Goal: Communication & Community: Answer question/provide support

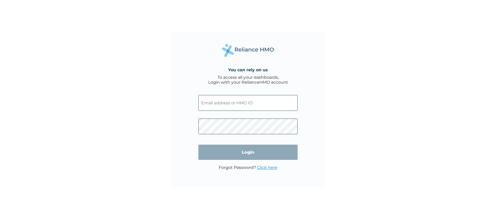
click at [218, 102] on input "text" at bounding box center [247, 103] width 99 height 16
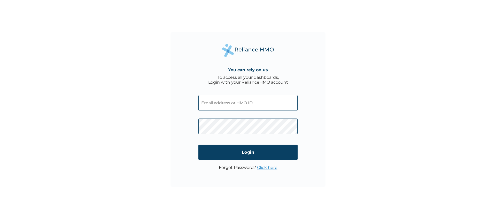
click at [231, 101] on input "text" at bounding box center [247, 103] width 99 height 16
click at [229, 100] on input "text" at bounding box center [247, 103] width 99 height 16
paste input "TPQ/10005/A"
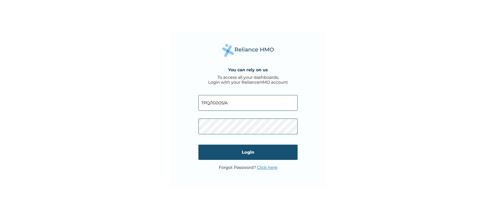
type input "TPQ/10005/A"
click at [248, 149] on input "Login" at bounding box center [247, 152] width 99 height 15
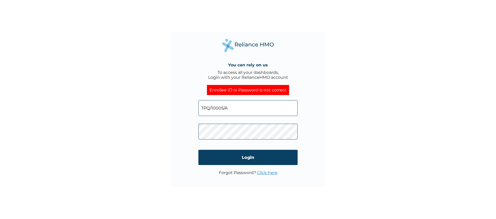
click at [193, 126] on div "You can rely on us To access all your dashboards, Login with your RelianceHMO a…" at bounding box center [247, 109] width 155 height 155
click at [212, 161] on input "Login" at bounding box center [247, 157] width 99 height 15
click at [269, 174] on link "Click here" at bounding box center [267, 172] width 20 height 5
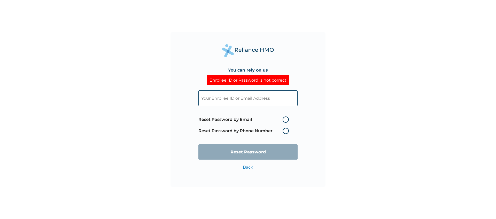
click at [242, 100] on input "text" at bounding box center [247, 98] width 99 height 16
type input "TPQ/10005/A"
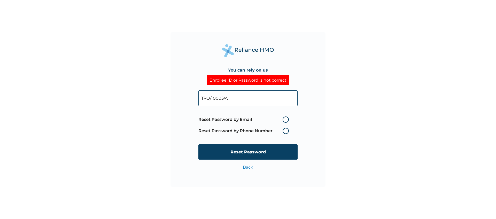
click at [286, 119] on label "Reset Password by Email" at bounding box center [244, 119] width 93 height 6
click at [284, 119] on input "Reset Password by Email" at bounding box center [279, 119] width 8 height 8
radio input "true"
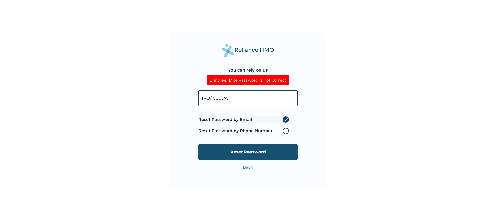
click at [256, 151] on input "Reset Password" at bounding box center [247, 151] width 99 height 15
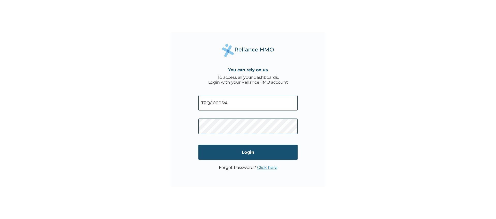
click at [242, 154] on input "Login" at bounding box center [247, 152] width 99 height 15
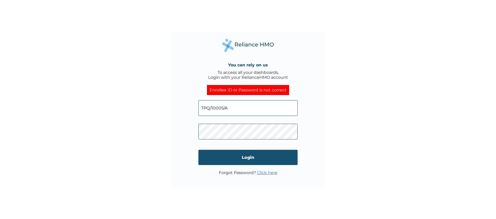
click at [218, 159] on input "Login" at bounding box center [247, 157] width 99 height 15
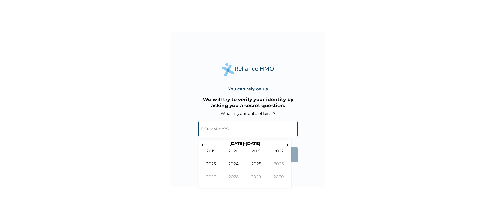
click at [231, 131] on input "text" at bounding box center [247, 129] width 99 height 16
click at [203, 145] on span "‹" at bounding box center [202, 144] width 5 height 6
click at [202, 145] on span "‹" at bounding box center [202, 144] width 5 height 6
click at [276, 153] on td "1992" at bounding box center [279, 155] width 23 height 13
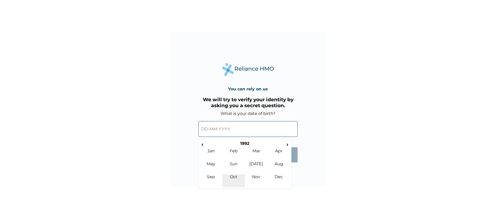
click at [238, 176] on td "Oct" at bounding box center [233, 180] width 23 height 13
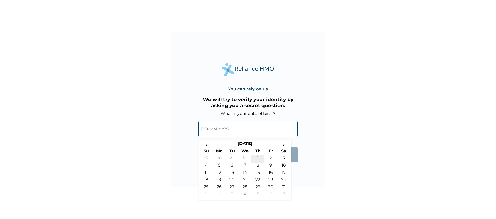
click at [258, 156] on td "1" at bounding box center [257, 159] width 13 height 7
type input "01-10-1992"
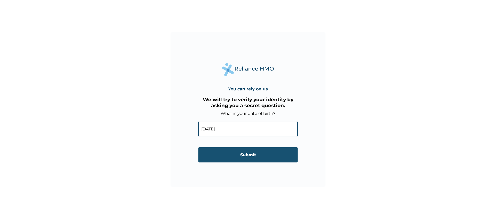
click at [245, 152] on input "Submit" at bounding box center [247, 154] width 99 height 15
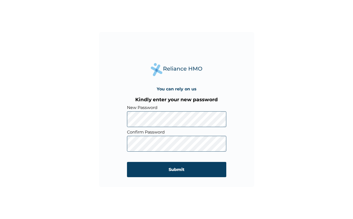
click at [117, 119] on div "You can rely on us Kindly enter your new password New Password Confirm Password…" at bounding box center [176, 109] width 155 height 155
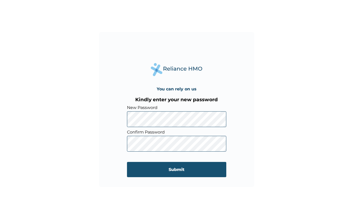
click at [179, 169] on input "Submit" at bounding box center [176, 169] width 99 height 15
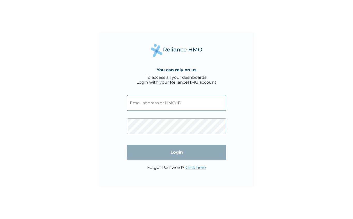
type input "tpq/10005/a"
click at [170, 150] on input "Login" at bounding box center [176, 152] width 99 height 15
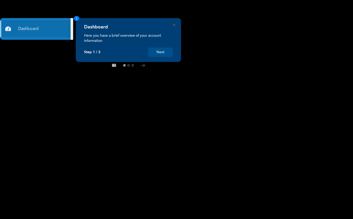
click at [158, 50] on button "Next" at bounding box center [160, 53] width 25 height 10
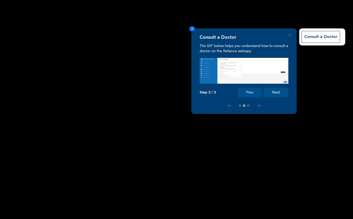
click at [272, 91] on button "Next" at bounding box center [275, 93] width 25 height 10
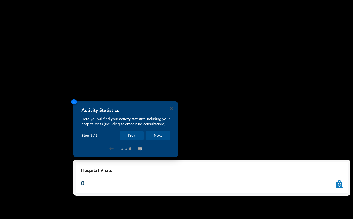
click at [154, 135] on button "Next" at bounding box center [157, 136] width 25 height 10
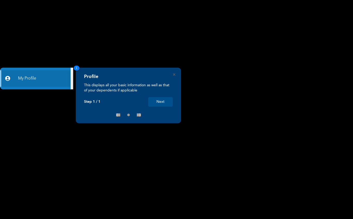
click at [157, 100] on button "Next" at bounding box center [160, 102] width 25 height 10
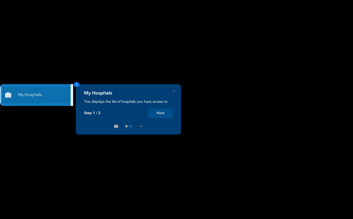
click at [161, 112] on button "Next" at bounding box center [160, 113] width 25 height 10
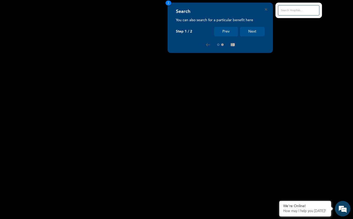
click at [250, 30] on button "Next" at bounding box center [252, 32] width 25 height 10
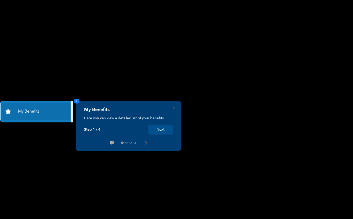
click at [152, 129] on button "Next" at bounding box center [160, 130] width 25 height 10
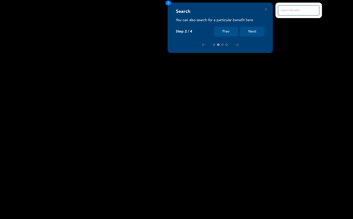
click at [254, 31] on button "Next" at bounding box center [252, 32] width 25 height 10
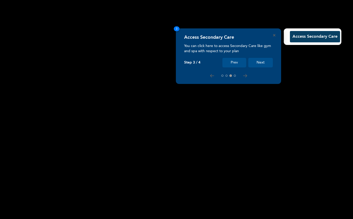
click at [260, 63] on button "Next" at bounding box center [260, 63] width 25 height 10
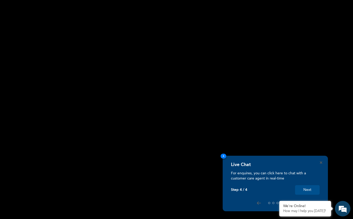
click at [304, 191] on button "Next" at bounding box center [307, 190] width 25 height 10
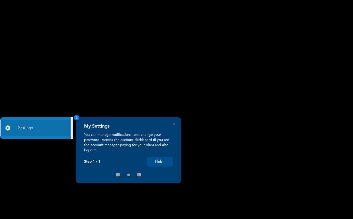
click at [161, 162] on button "Finish" at bounding box center [160, 162] width 26 height 10
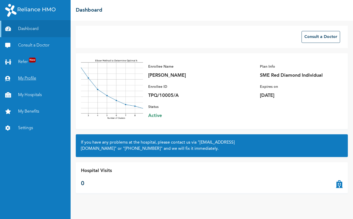
click at [29, 78] on link "My Profile" at bounding box center [35, 78] width 71 height 17
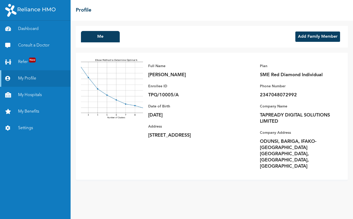
click at [300, 40] on button "Add Family Member" at bounding box center [317, 37] width 45 height 10
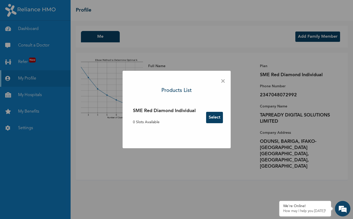
click at [223, 80] on span "×" at bounding box center [222, 81] width 5 height 11
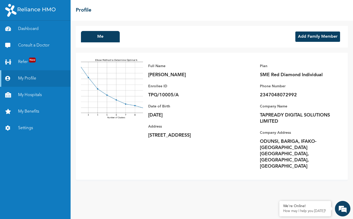
click at [126, 77] on img at bounding box center [112, 89] width 62 height 62
click at [108, 35] on button "Me" at bounding box center [100, 36] width 39 height 11
click at [28, 126] on link "Settings" at bounding box center [35, 128] width 71 height 17
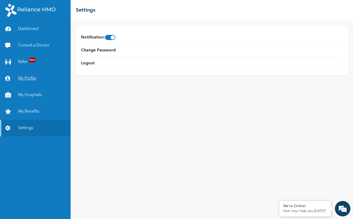
click at [28, 81] on link "My Profile" at bounding box center [35, 78] width 71 height 17
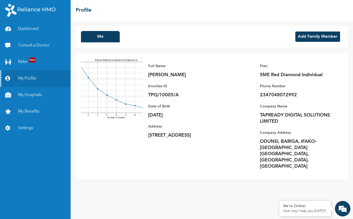
click at [101, 88] on img at bounding box center [112, 89] width 62 height 62
click at [135, 88] on img at bounding box center [112, 89] width 62 height 62
click at [99, 37] on button "Me" at bounding box center [100, 36] width 39 height 11
click at [22, 126] on link "Settings" at bounding box center [35, 128] width 71 height 17
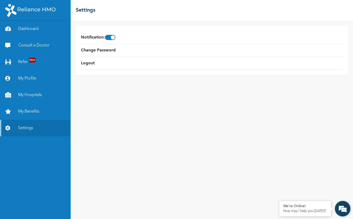
click at [339, 206] on em at bounding box center [342, 209] width 14 height 14
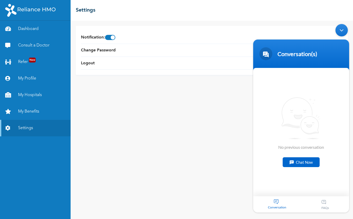
click at [294, 160] on div "Chat Now" at bounding box center [300, 162] width 37 height 10
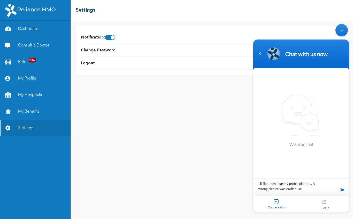
type textarea "I'll like to change my profile picture... A wrong picture was earlier used"
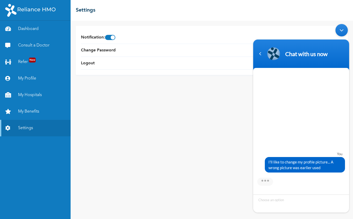
drag, startPoint x: 326, startPoint y: 168, endPoint x: 266, endPoint y: 159, distance: 60.3
click at [266, 159] on div "I'll like to change my profile picture... A wrong picture was earlier used" at bounding box center [305, 164] width 80 height 15
copy span "I'll like to change my profile picture... A wrong picture was earlier used"
click at [24, 76] on link "My Profile" at bounding box center [35, 78] width 71 height 17
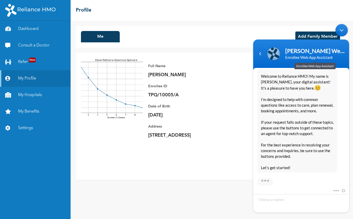
scroll to position [105, 0]
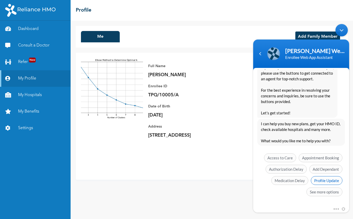
click at [315, 179] on span "Profile Update" at bounding box center [326, 180] width 32 height 9
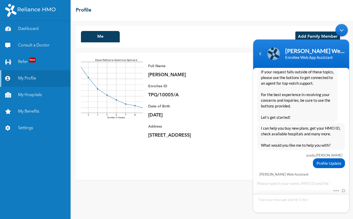
scroll to position [120, 0]
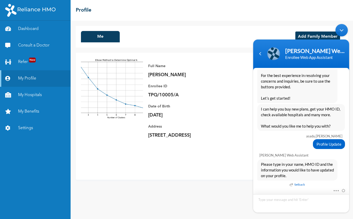
click at [268, 199] on textarea "Type your message and hit 'Enter'" at bounding box center [301, 203] width 96 height 18
type textarea "Name: Miriam Asadu ID: TPQ/10005/A Update: Profile Picture"
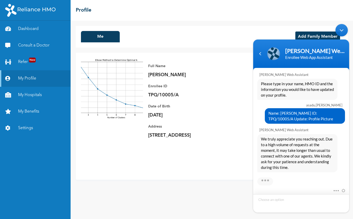
scroll to position [239, 0]
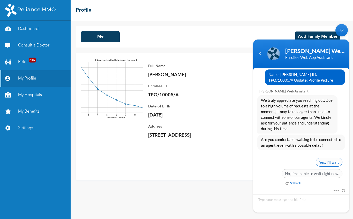
click at [320, 162] on span "Yes, I’ll wait" at bounding box center [328, 162] width 27 height 9
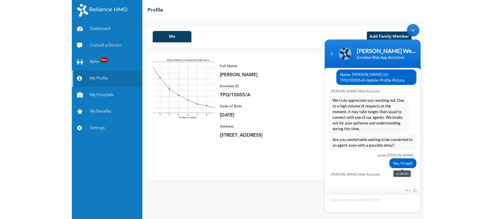
scroll to position [306, 0]
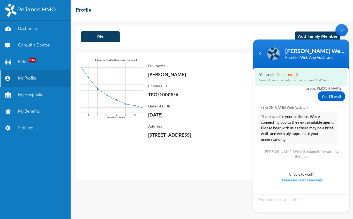
click at [297, 116] on span "Thank you for your patience. We're connecting you to the next available agent. …" at bounding box center [297, 128] width 73 height 28
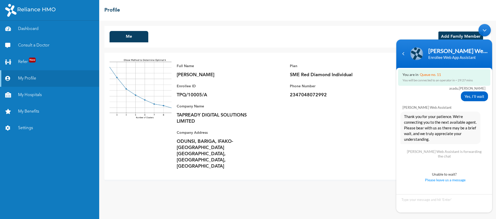
click at [352, 30] on div "Minimize live chat window" at bounding box center [484, 30] width 12 height 12
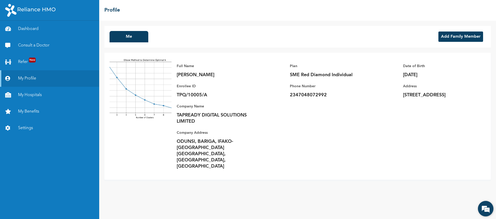
click at [352, 207] on em at bounding box center [486, 209] width 14 height 14
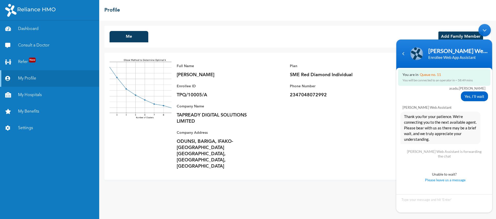
click at [352, 33] on div "Minimize live chat window" at bounding box center [484, 30] width 12 height 12
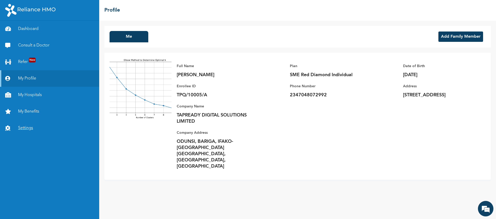
click at [24, 125] on link "Settings" at bounding box center [49, 128] width 99 height 17
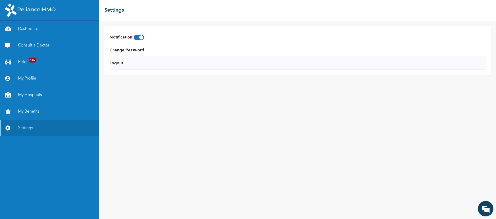
click at [129, 62] on li "Logout" at bounding box center [298, 63] width 376 height 13
click at [119, 63] on link "Logout" at bounding box center [117, 63] width 14 height 6
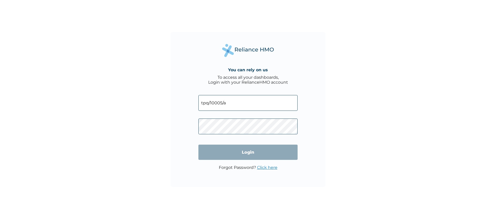
click at [231, 104] on input "tpq/10005/a" at bounding box center [247, 103] width 99 height 16
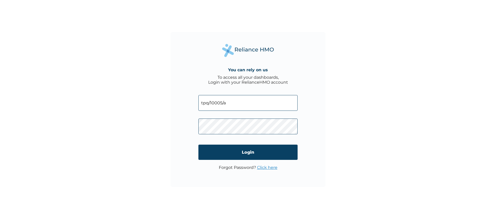
click at [222, 101] on input "tpq/10005/a" at bounding box center [247, 103] width 99 height 16
type input "tpq/10006/a"
click at [253, 154] on input "Login" at bounding box center [247, 152] width 99 height 15
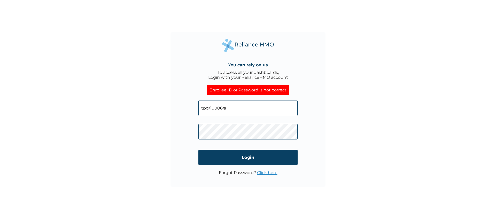
click at [266, 172] on link "Click here" at bounding box center [267, 172] width 20 height 5
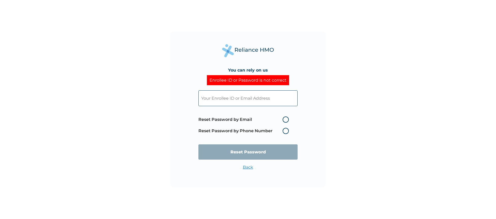
click at [246, 98] on input "text" at bounding box center [247, 98] width 99 height 16
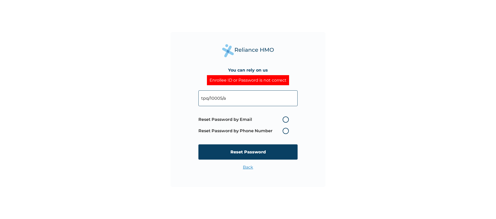
click at [221, 96] on input "tpq/10005/a" at bounding box center [247, 98] width 99 height 16
type input "tpq/10006/a"
click at [275, 121] on label "Reset Password by Email" at bounding box center [244, 119] width 93 height 6
click at [275, 121] on input "Reset Password by Email" at bounding box center [279, 119] width 8 height 8
radio input "true"
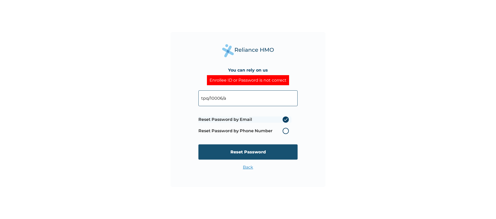
click at [263, 153] on input "Reset Password" at bounding box center [247, 151] width 99 height 15
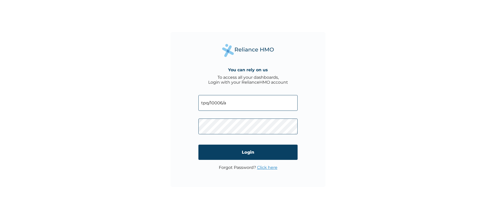
click at [222, 100] on input "tpq/10006/a" at bounding box center [247, 103] width 99 height 16
type input "tpq/10004/a"
click at [263, 166] on link "Click here" at bounding box center [267, 167] width 20 height 5
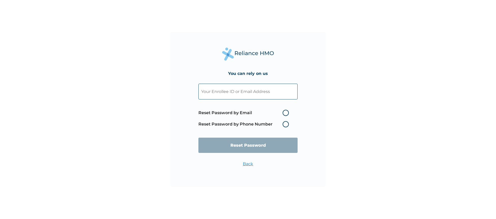
click at [242, 92] on input "text" at bounding box center [247, 92] width 99 height 16
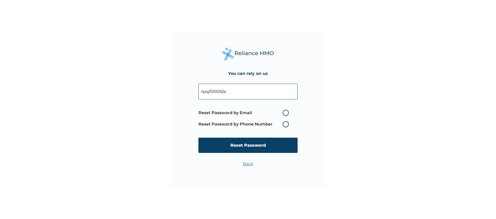
click at [221, 91] on input "tpq/10005/a" at bounding box center [247, 92] width 99 height 16
type input "tpq/10004/a"
click at [263, 116] on span "Reset Password by Email Reset Password by Phone Number" at bounding box center [244, 118] width 93 height 23
click at [284, 112] on label "Reset Password by Email" at bounding box center [244, 113] width 93 height 6
click at [284, 112] on input "Reset Password by Email" at bounding box center [279, 113] width 8 height 8
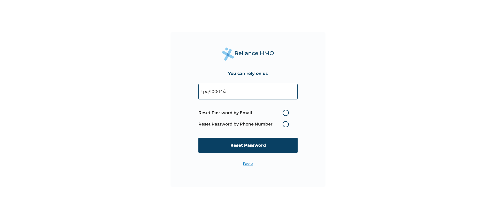
radio input "true"
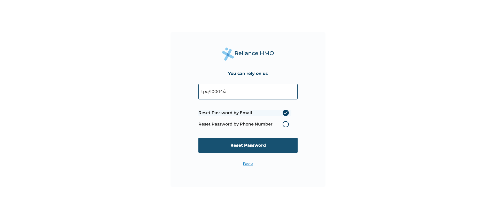
click at [261, 146] on input "Reset Password" at bounding box center [247, 145] width 99 height 15
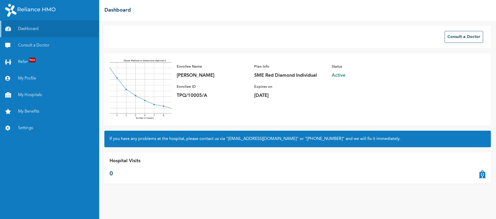
click at [330, 193] on div "Consult a Doctor Enrollee Name [PERSON_NAME] Enrollee ID TPQ/10005/A Plan Info …" at bounding box center [297, 120] width 397 height 198
click at [418, 35] on div "Consult a Doctor" at bounding box center [297, 37] width 386 height 22
click at [25, 130] on link "Settings" at bounding box center [49, 128] width 99 height 17
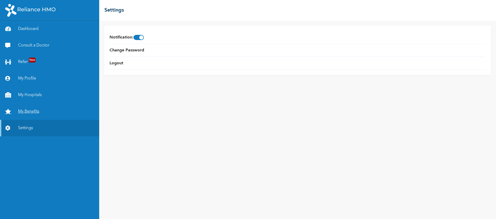
click at [38, 108] on link "My Benefits" at bounding box center [49, 111] width 99 height 17
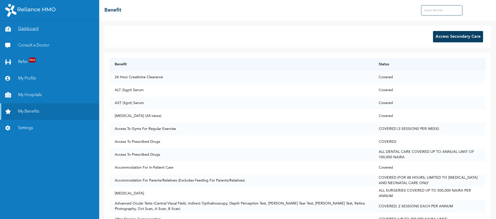
click at [29, 29] on link "Dashboard" at bounding box center [49, 29] width 99 height 17
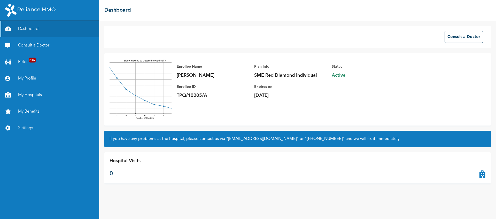
click at [34, 78] on link "My Profile" at bounding box center [49, 78] width 99 height 17
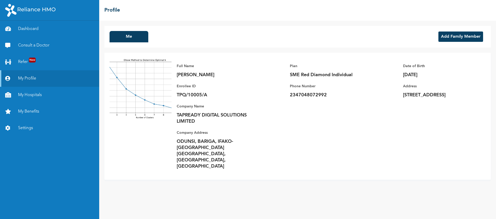
click at [387, 183] on div "Me Add Family Member Full Name Miriam Asadu Enrollee ID TPQ/10005/A Plan SME Re…" at bounding box center [297, 120] width 397 height 198
click at [485, 210] on div "Me Add Family Member Full Name Miriam Asadu Enrollee ID TPQ/10005/A Plan SME Re…" at bounding box center [297, 120] width 397 height 198
click at [481, 210] on em at bounding box center [486, 209] width 14 height 14
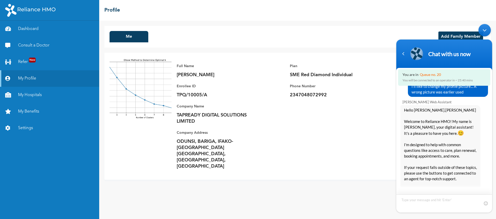
scroll to position [312, 0]
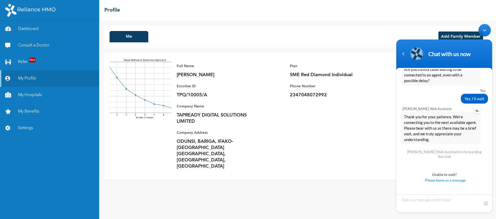
click at [435, 136] on span "Thank you for your patience. We're connecting you to the next available agent. …" at bounding box center [440, 128] width 73 height 28
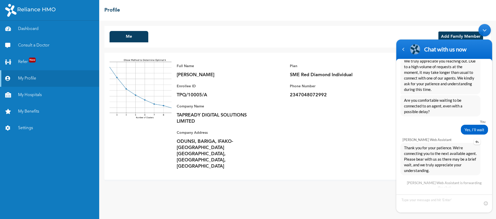
scroll to position [302, 0]
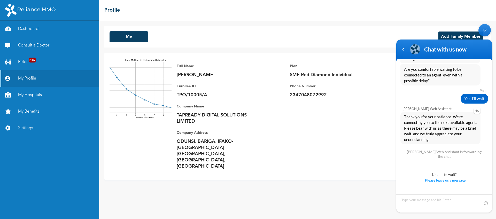
click at [434, 133] on span "Thank you for your patience. We're connecting you to the next available agent. …" at bounding box center [440, 128] width 73 height 28
click at [448, 204] on textarea "Type your message and hit 'Enter'" at bounding box center [444, 204] width 96 height 18
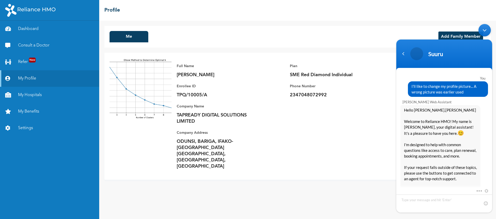
scroll to position [416, 0]
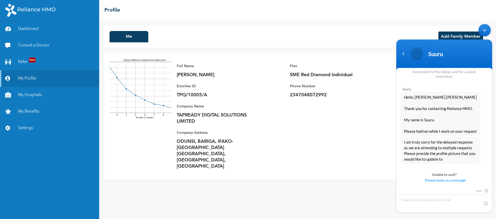
click at [435, 197] on textarea "Type your message and hit 'Enter'" at bounding box center [444, 204] width 96 height 18
type textarea "Should I attach it here?"
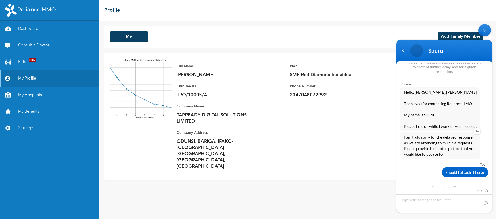
scroll to position [413, 0]
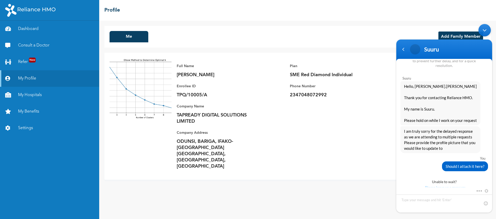
click at [462, 199] on textarea "Type your message and hit 'Enter'" at bounding box center [444, 204] width 96 height 18
click at [478, 191] on span at bounding box center [478, 190] width 4 height 5
click at [433, 202] on textarea "Type your message and hit 'Enter'" at bounding box center [444, 204] width 96 height 18
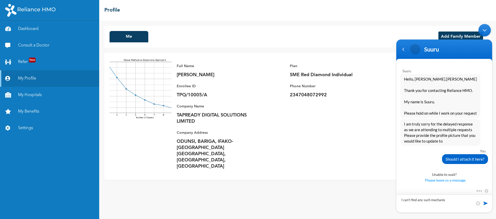
type textarea "I can't find any such mechanism"
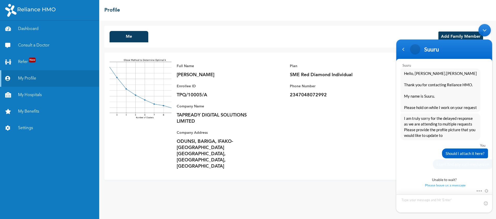
scroll to position [436, 0]
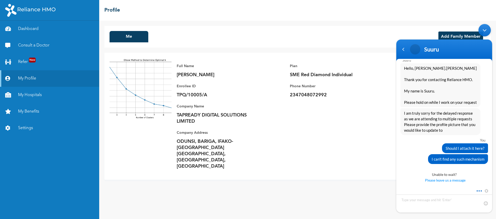
click at [479, 190] on span at bounding box center [478, 190] width 4 height 5
click at [437, 203] on textarea "Type your message and hit 'Enter'" at bounding box center [444, 204] width 96 height 18
click at [485, 203] on span at bounding box center [485, 203] width 5 height 5
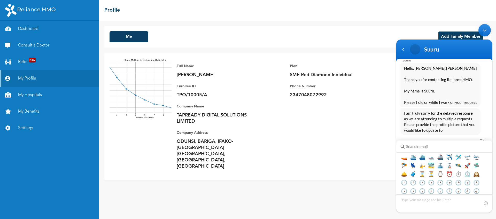
scroll to position [1792, 0]
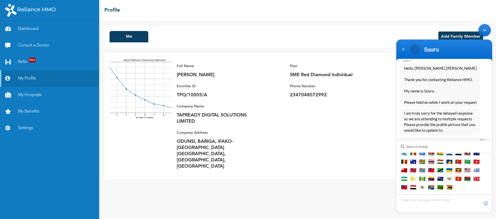
click at [484, 202] on span at bounding box center [485, 203] width 5 height 5
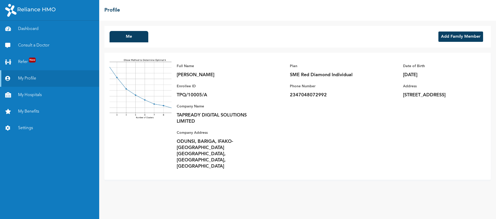
click at [315, 106] on div "Full Name [PERSON_NAME] Enrollee ID TPQ/10005/A Plan SME Red Diamond Individual…" at bounding box center [329, 116] width 314 height 117
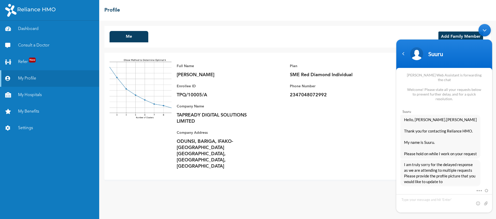
click at [315, 106] on div "Full Name [PERSON_NAME] Enrollee ID TPQ/10005/A Plan SME Red Diamond Individual…" at bounding box center [329, 116] width 314 height 117
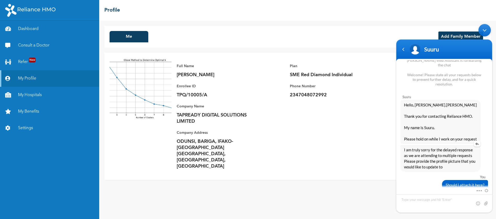
scroll to position [415, 0]
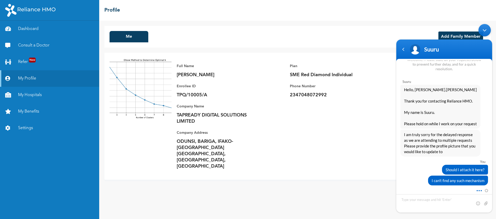
click at [479, 190] on span at bounding box center [478, 190] width 4 height 5
click at [486, 204] on input "file" at bounding box center [485, 203] width 5 height 5
type input "C:\fakepath\IMG_20201001_080426_9.jpg"
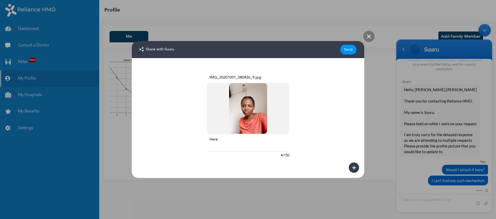
type textarea "Here"
click at [347, 51] on div "Send" at bounding box center [348, 50] width 16 height 10
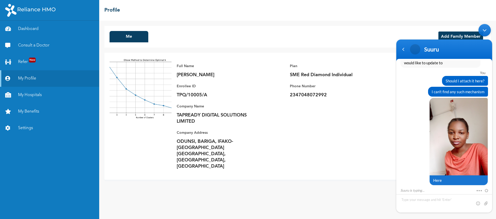
scroll to position [522, 0]
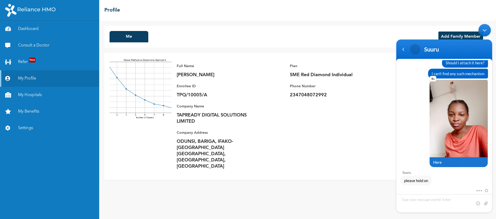
scroll to position [522, 0]
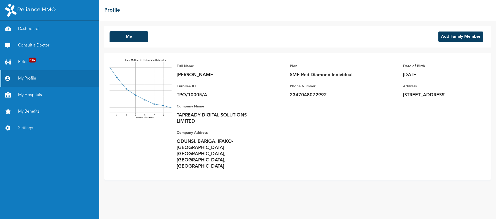
click at [355, 152] on div "Full Name Miriam Asadu Enrollee ID TPQ/10005/A Plan SME Red Diamond Individual …" at bounding box center [329, 116] width 314 height 117
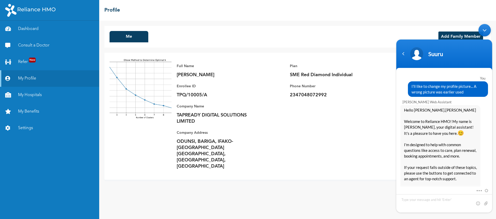
click at [355, 152] on div "Full Name Miriam Asadu Enrollee ID TPQ/10005/A Plan SME Red Diamond Individual …" at bounding box center [329, 116] width 314 height 117
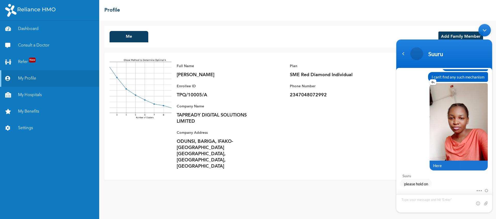
scroll to position [522, 0]
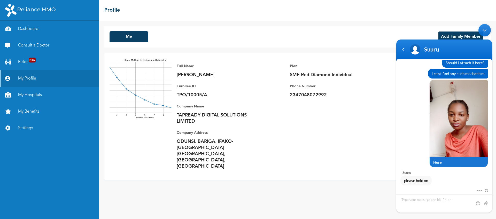
scroll to position [531, 0]
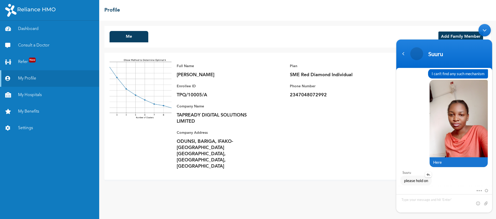
click at [415, 179] on span "please hold on" at bounding box center [416, 181] width 24 height 6
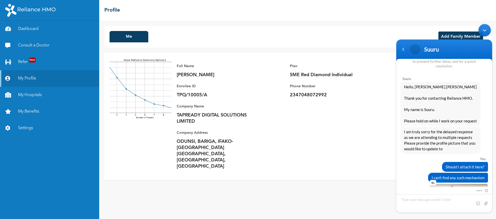
scroll to position [522, 0]
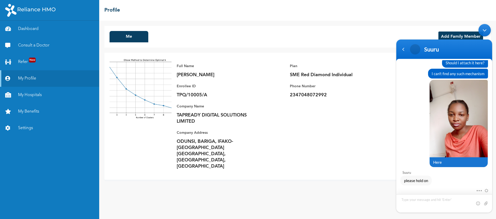
click at [427, 199] on textarea "Type your message and hit 'Enter'" at bounding box center [444, 203] width 96 height 18
type textarea "Okay"
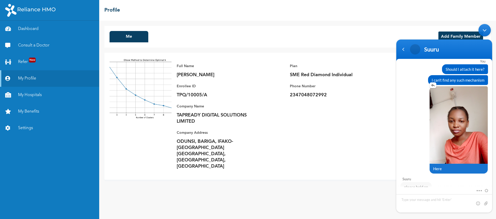
scroll to position [540, 0]
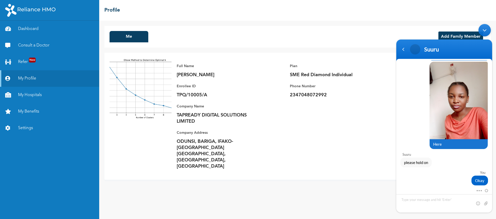
click at [260, 159] on div "Full Name Miriam Asadu Enrollee ID TPQ/10005/A Plan SME Red Diamond Individual …" at bounding box center [297, 116] width 386 height 127
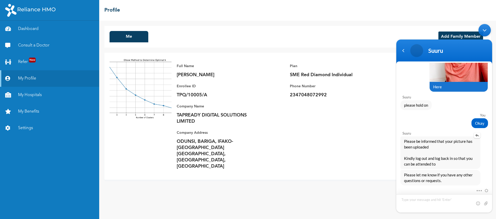
scroll to position [597, 0]
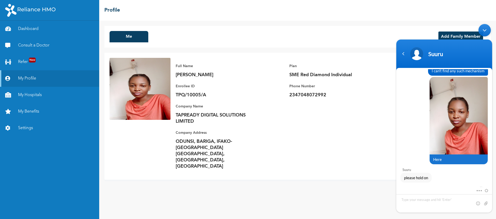
scroll to position [597, 0]
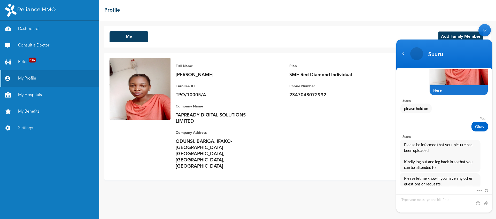
click at [425, 199] on textarea "Type your message and hit 'Enter'" at bounding box center [444, 203] width 96 height 18
type textarea "Thanks... This should be all for now..."
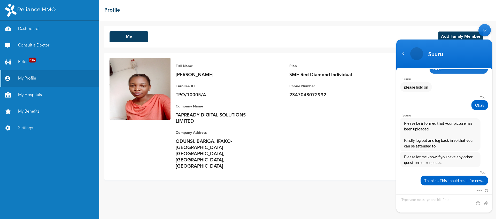
click at [485, 31] on div "Minimize live chat window" at bounding box center [484, 30] width 12 height 12
